Goal: Information Seeking & Learning: Learn about a topic

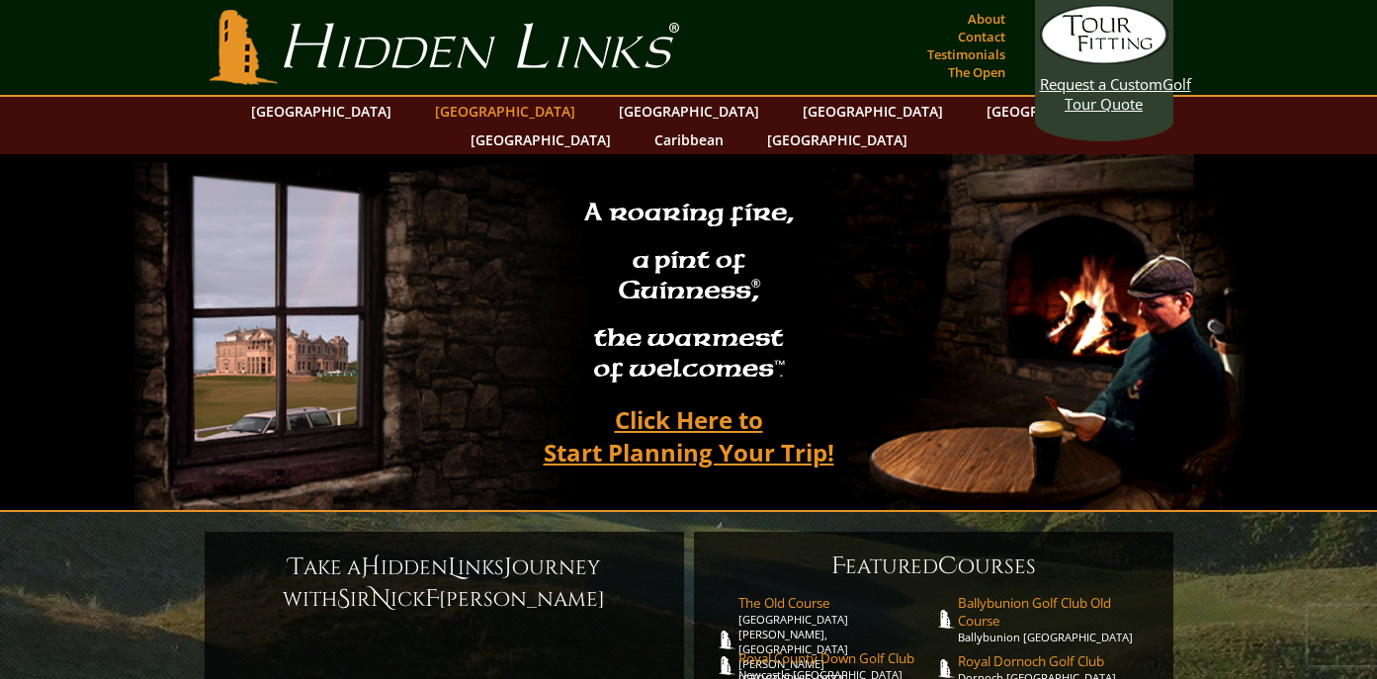
click at [468, 110] on link "[GEOGRAPHIC_DATA]" at bounding box center [505, 111] width 160 height 29
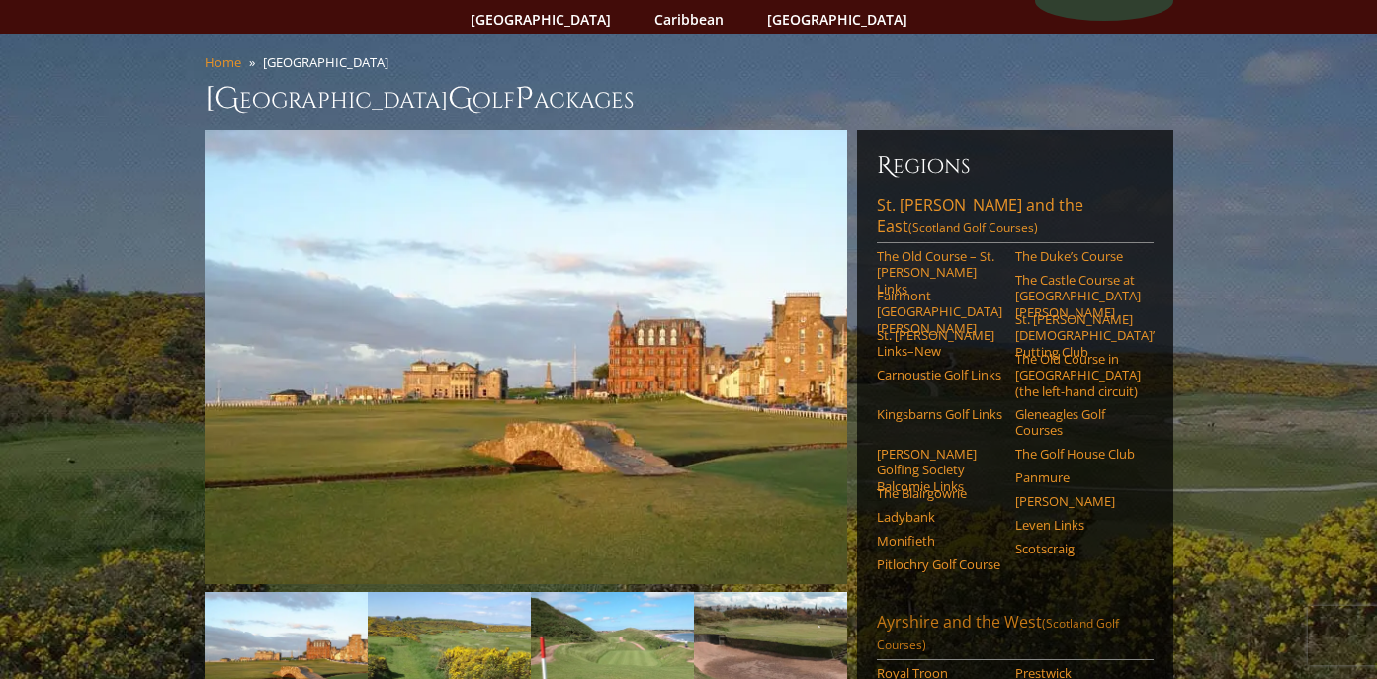
scroll to position [121, 0]
click at [914, 446] on link "[PERSON_NAME] Golfing Society Balcomie Links" at bounding box center [940, 470] width 126 height 48
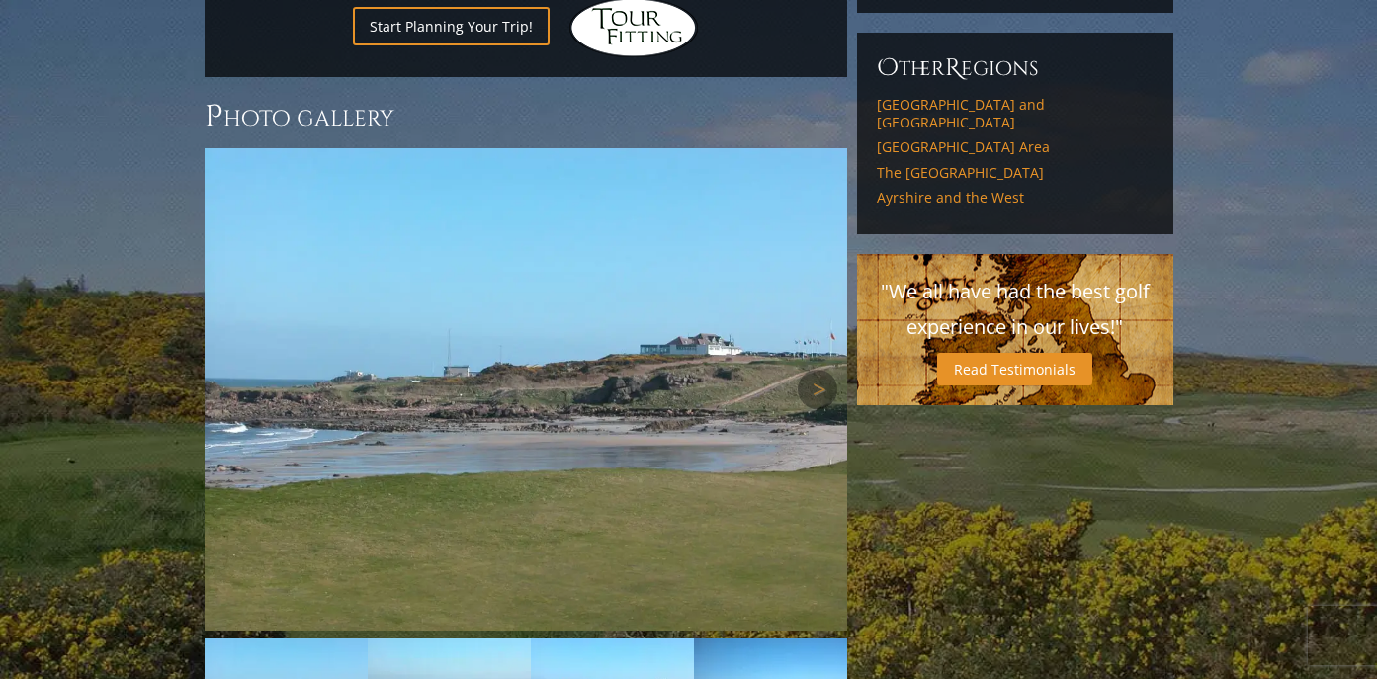
scroll to position [1563, 0]
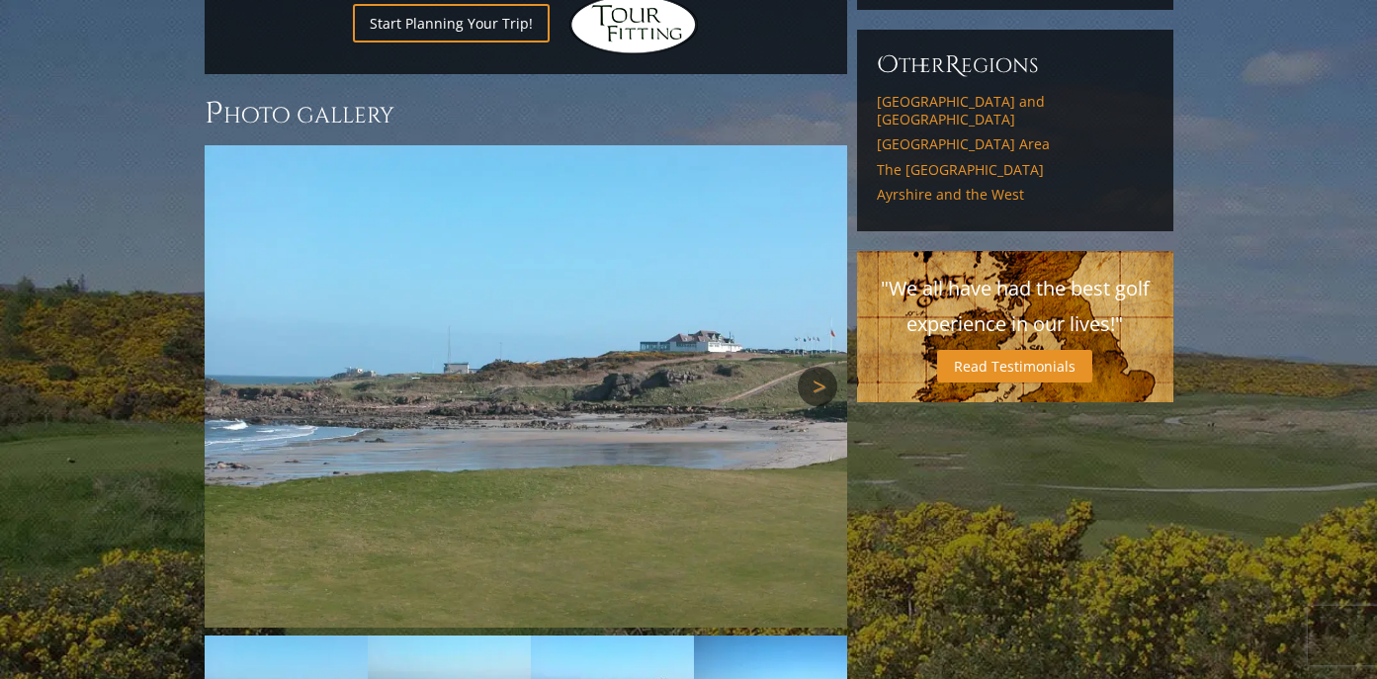
click at [823, 367] on link "Next" at bounding box center [818, 387] width 40 height 40
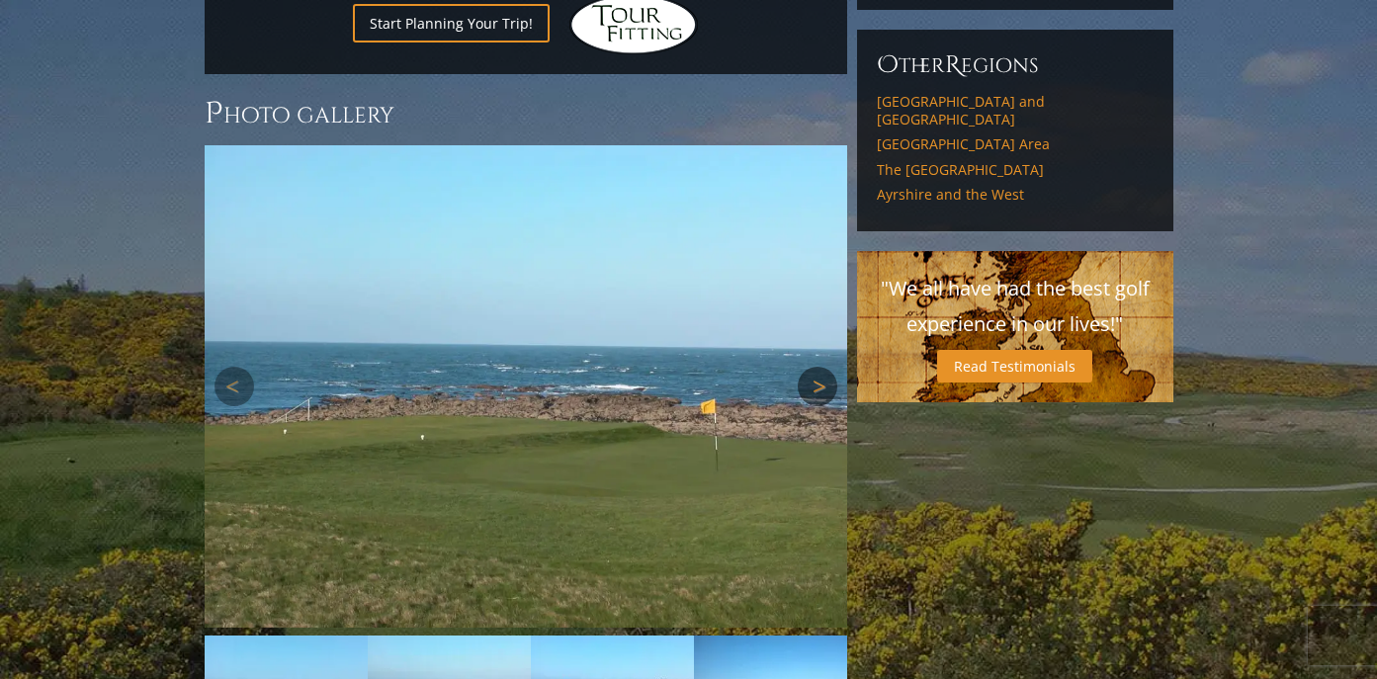
click at [822, 367] on link "Next" at bounding box center [818, 387] width 40 height 40
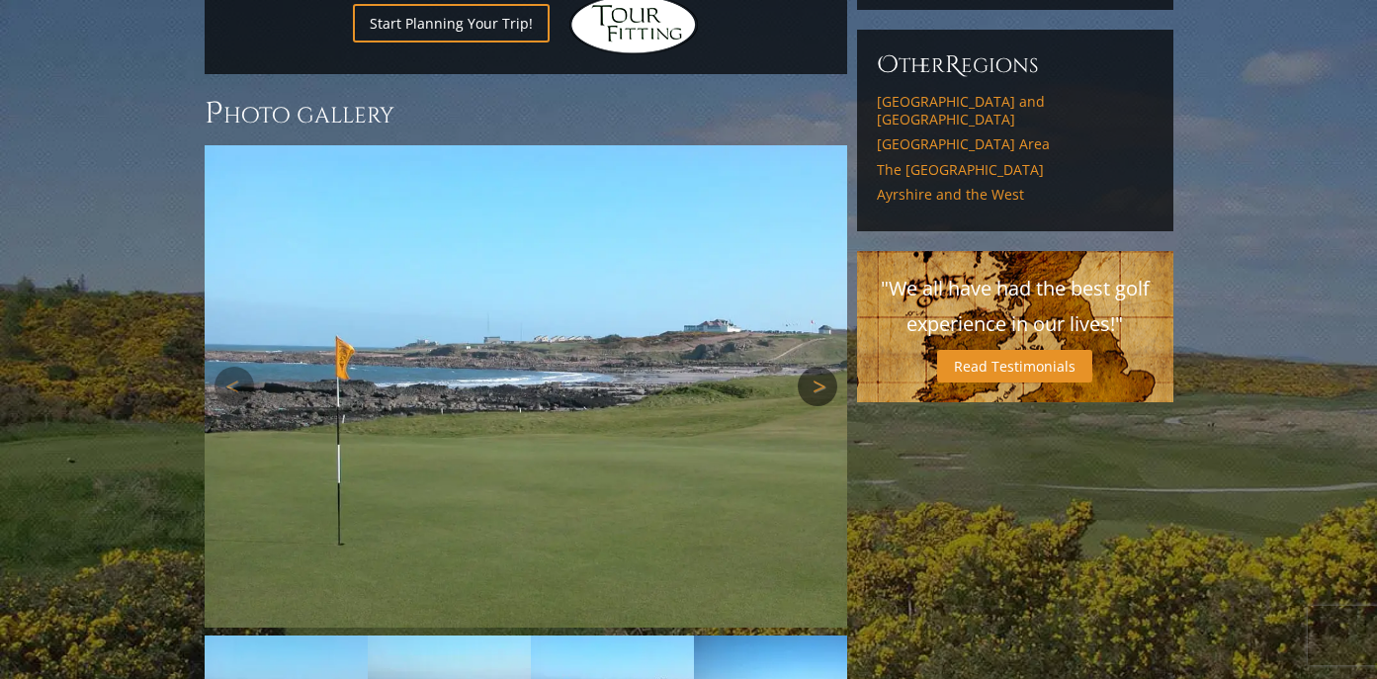
click at [820, 367] on link "Next" at bounding box center [818, 387] width 40 height 40
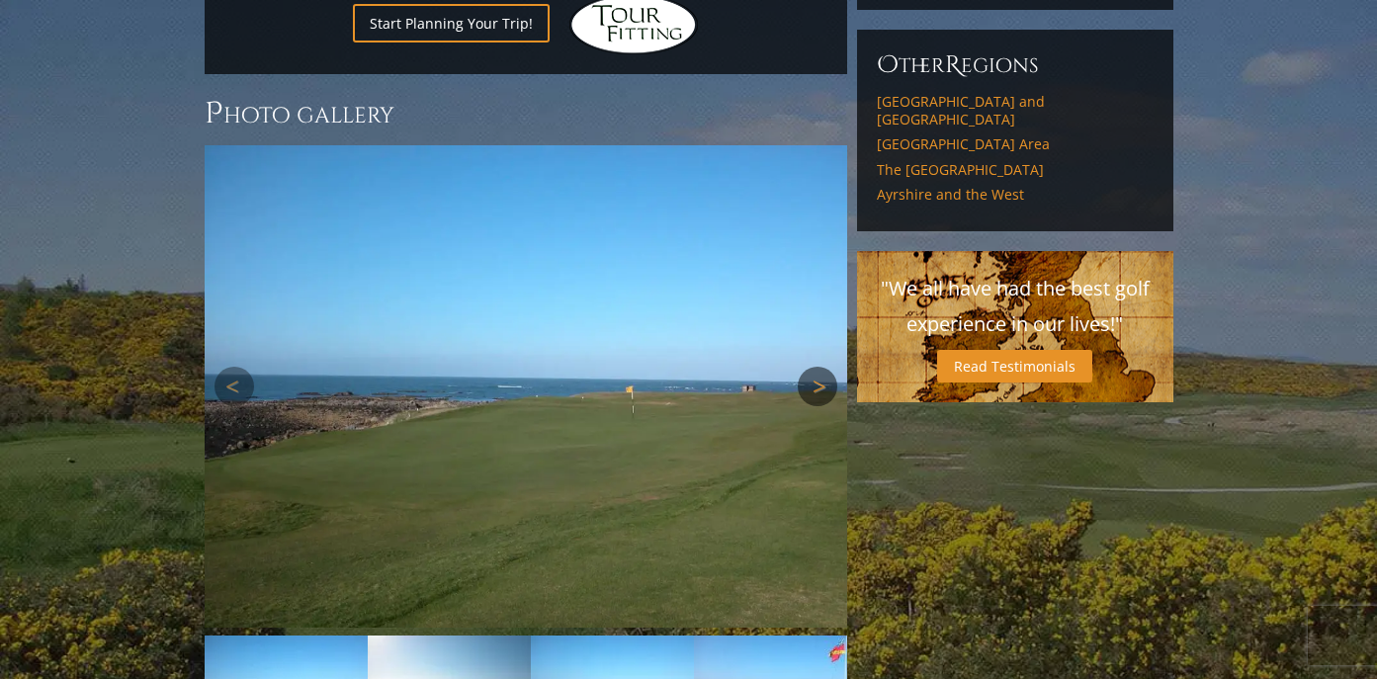
click at [820, 367] on link "Next" at bounding box center [818, 387] width 40 height 40
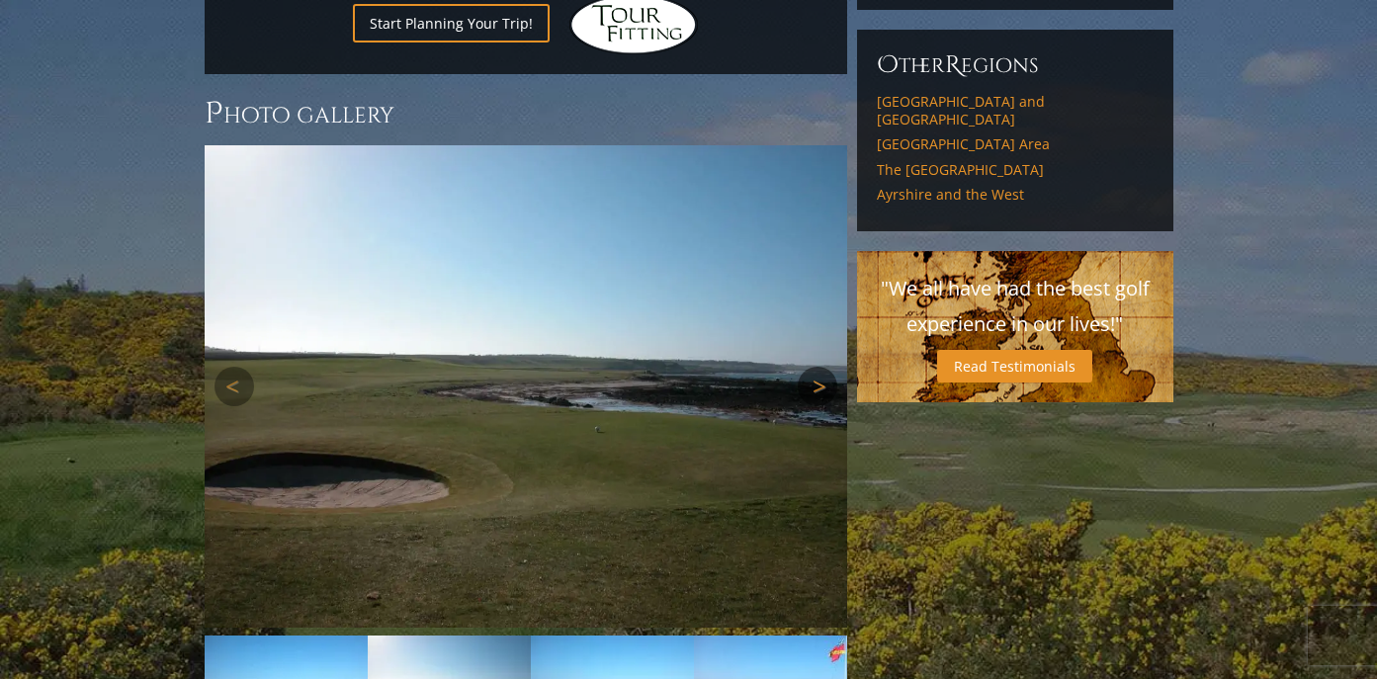
click at [820, 367] on link "Next" at bounding box center [818, 387] width 40 height 40
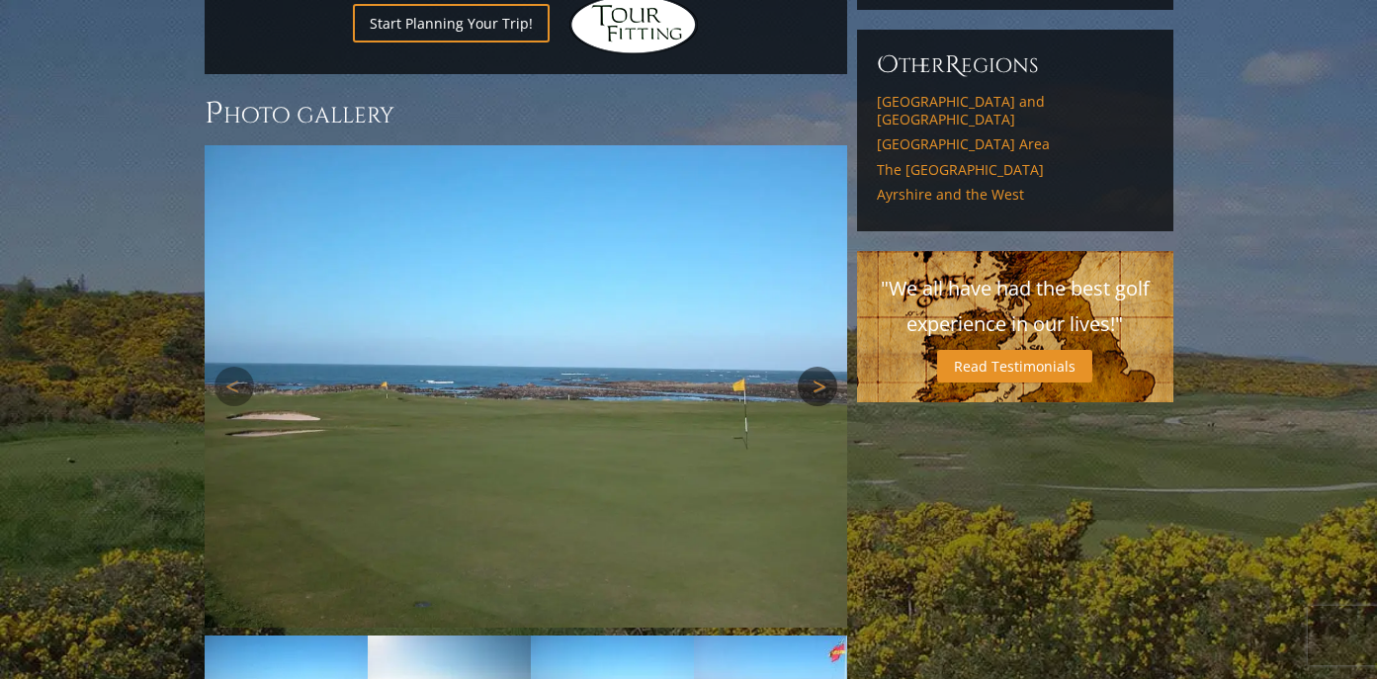
click at [820, 367] on link "Next" at bounding box center [818, 387] width 40 height 40
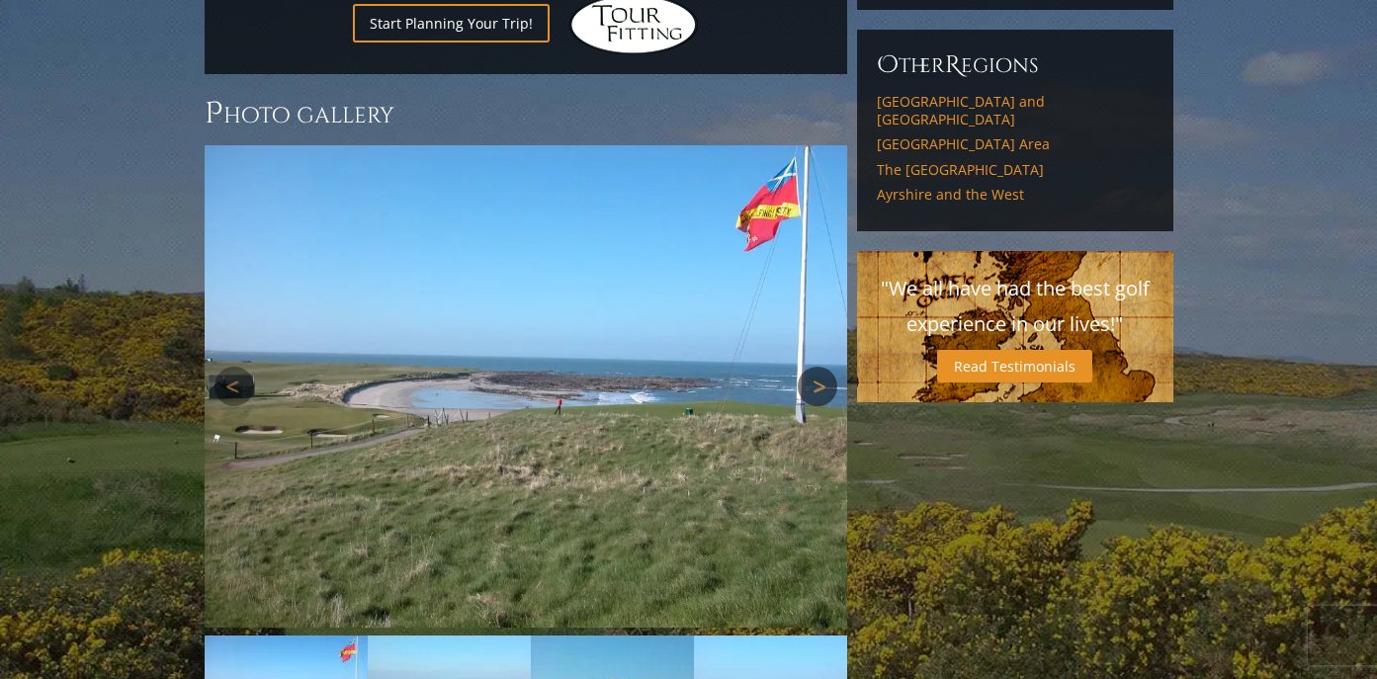
click at [820, 367] on link "Next" at bounding box center [818, 387] width 40 height 40
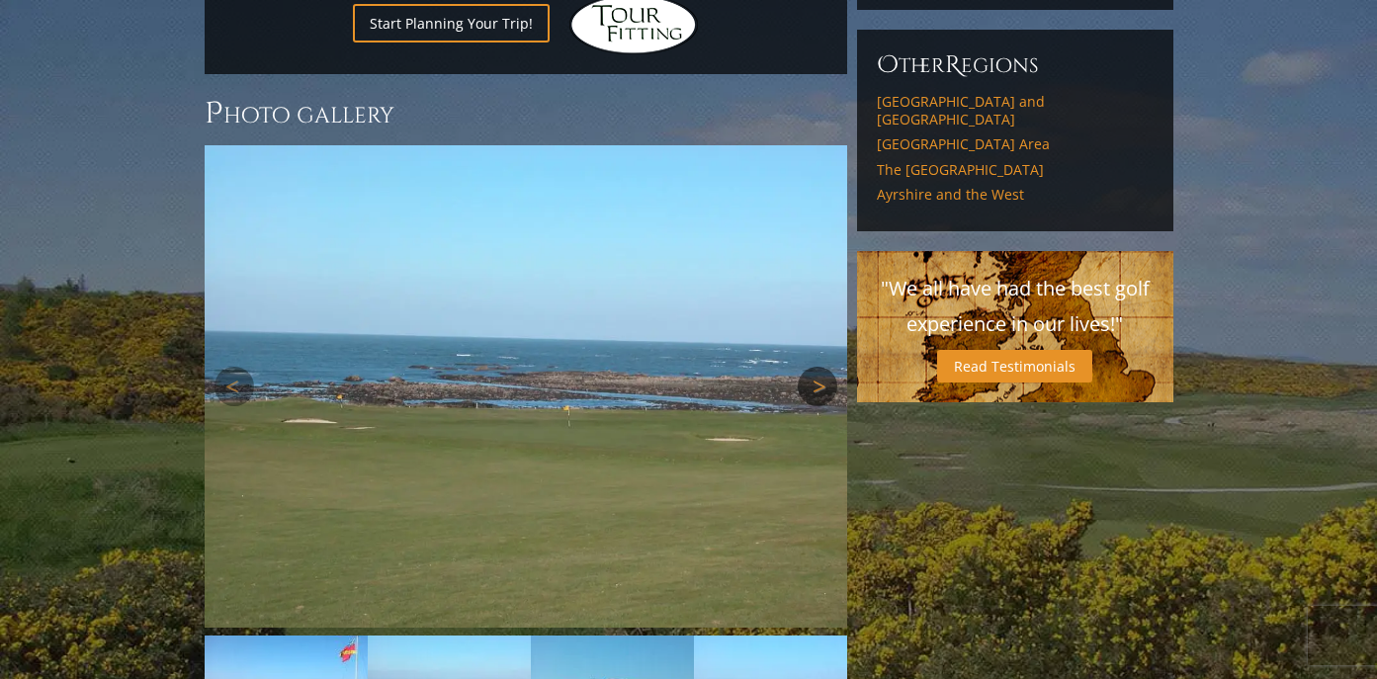
click at [820, 367] on link "Next" at bounding box center [818, 387] width 40 height 40
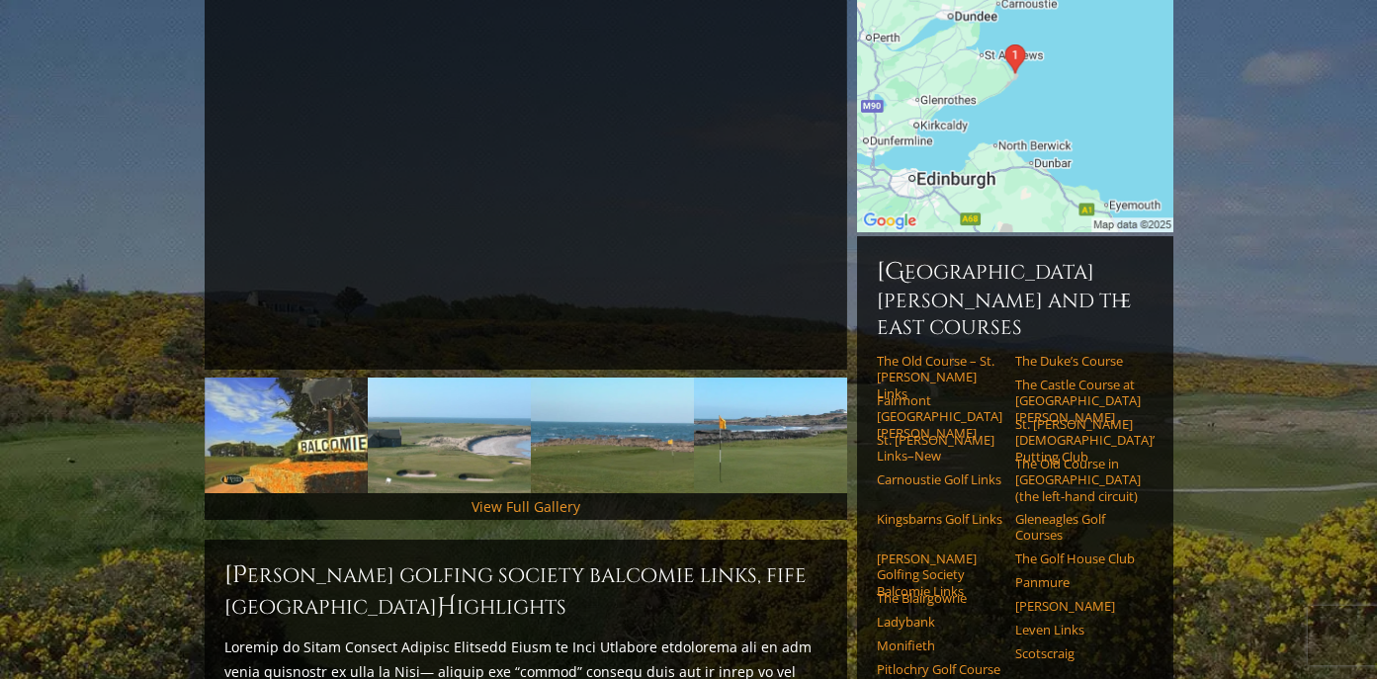
scroll to position [368, 0]
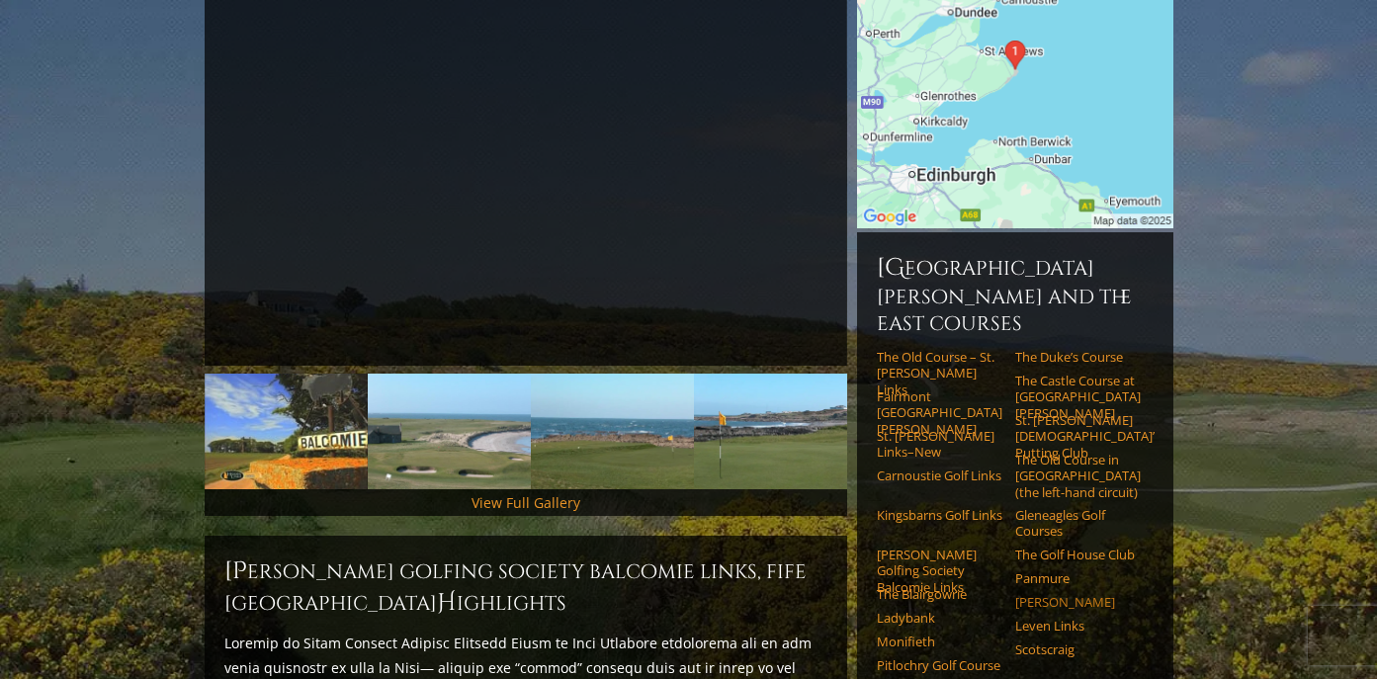
click at [1033, 594] on link "[PERSON_NAME]" at bounding box center [1078, 602] width 126 height 16
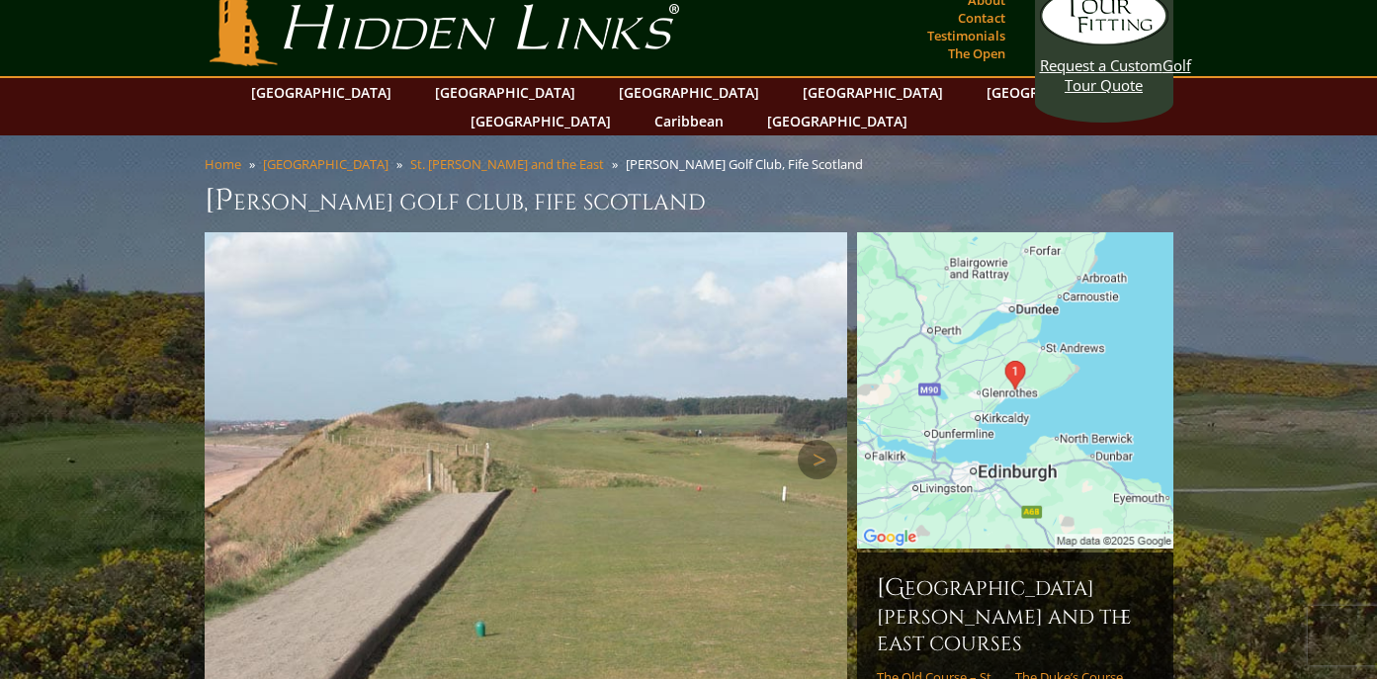
scroll to position [21, 0]
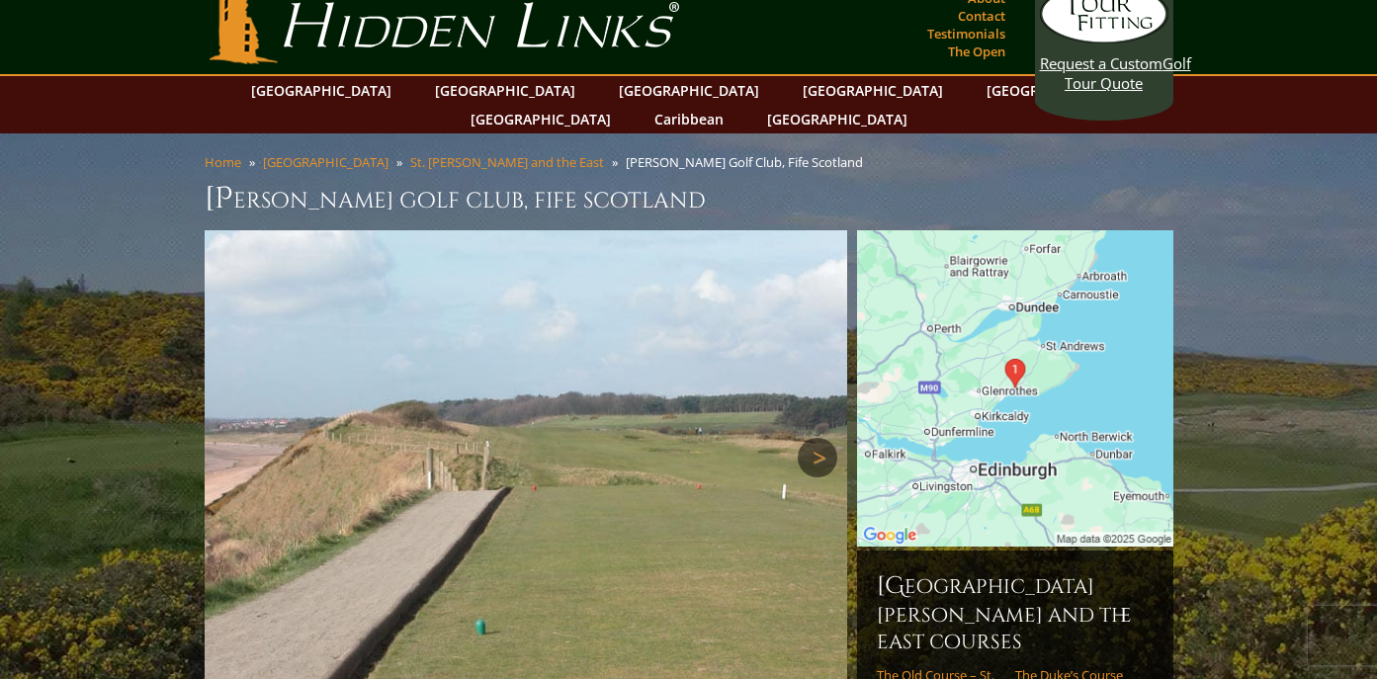
click at [819, 438] on link "Next" at bounding box center [818, 458] width 40 height 40
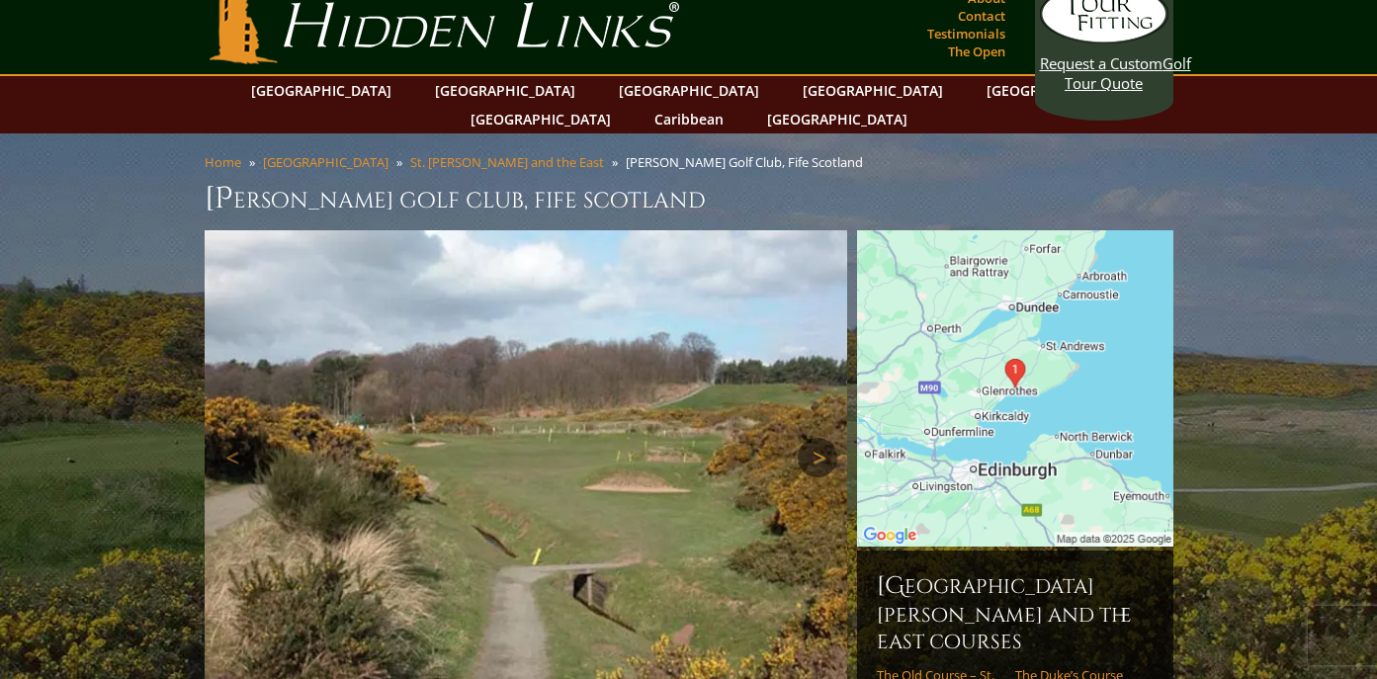
click at [819, 438] on link "Next" at bounding box center [818, 458] width 40 height 40
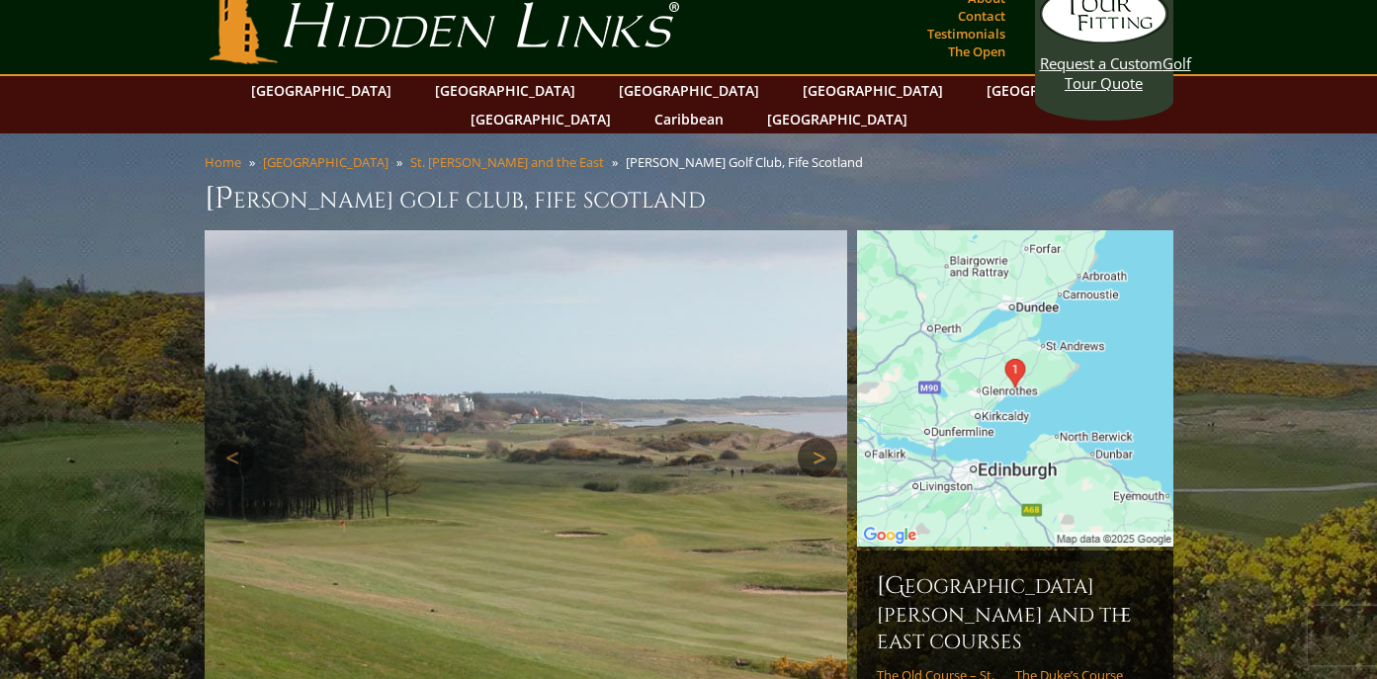
click at [819, 438] on link "Next" at bounding box center [818, 458] width 40 height 40
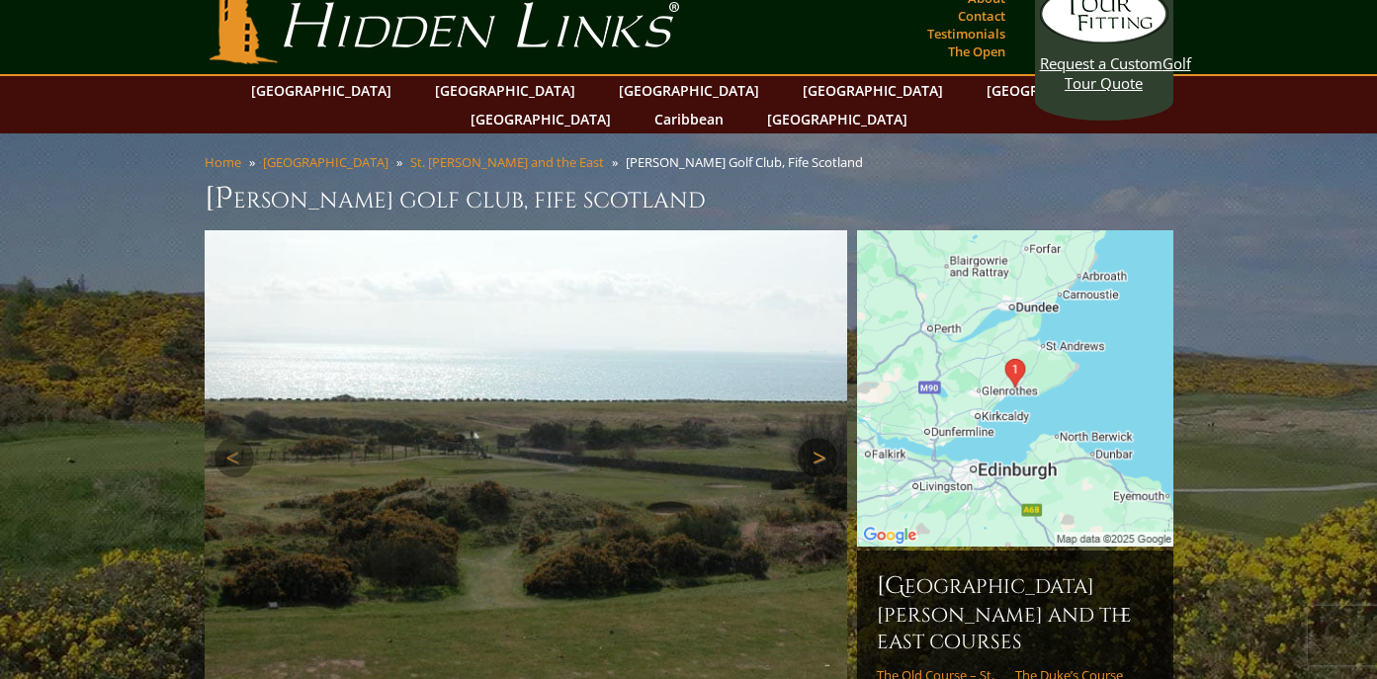
click at [819, 438] on link "Next" at bounding box center [818, 458] width 40 height 40
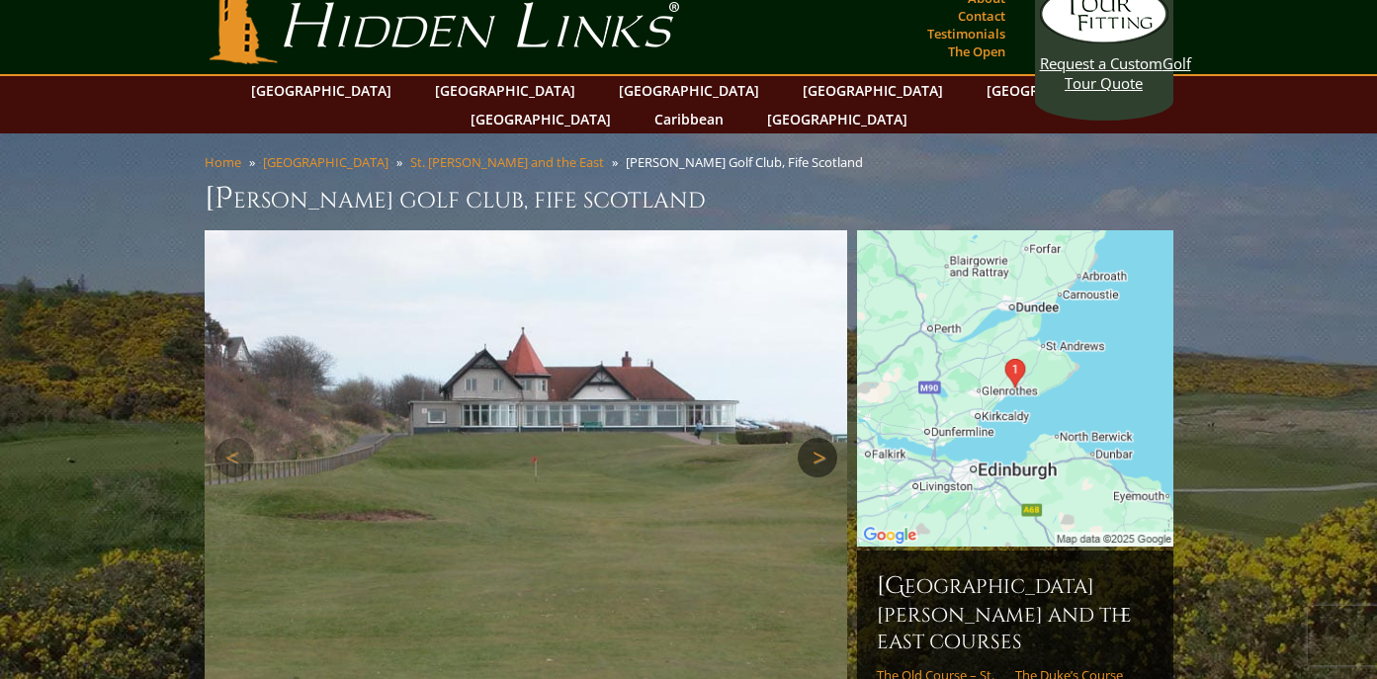
click at [819, 438] on link "Next" at bounding box center [818, 458] width 40 height 40
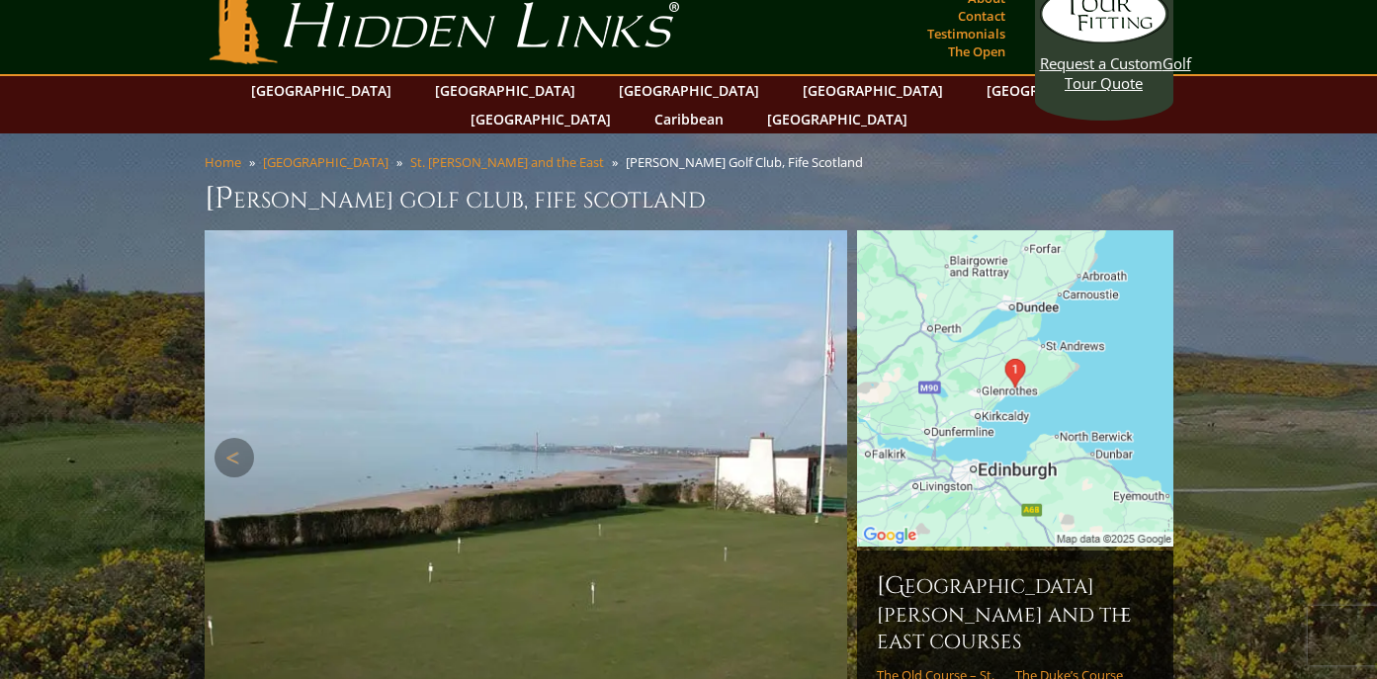
click at [819, 438] on link "Next" at bounding box center [818, 458] width 40 height 40
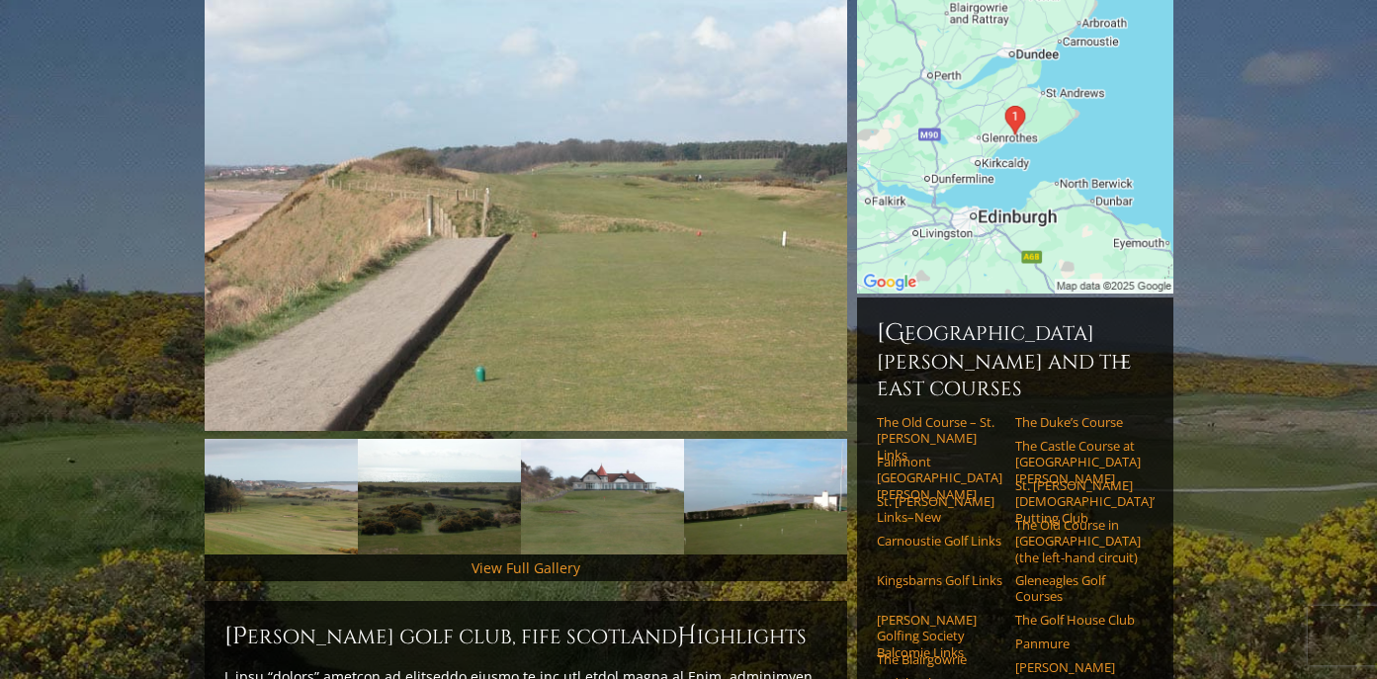
scroll to position [287, 0]
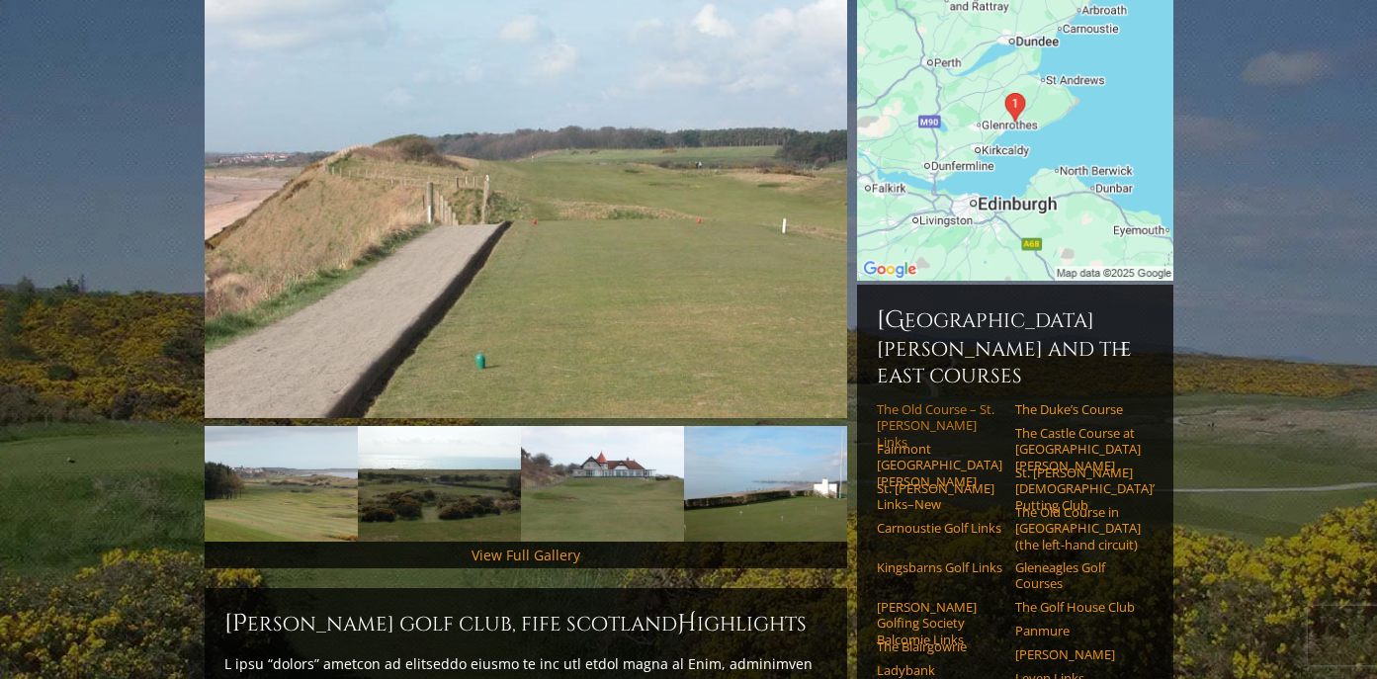
click at [914, 401] on link "The Old Course – St. [PERSON_NAME] Links" at bounding box center [940, 425] width 126 height 48
